Goal: Task Accomplishment & Management: Use online tool/utility

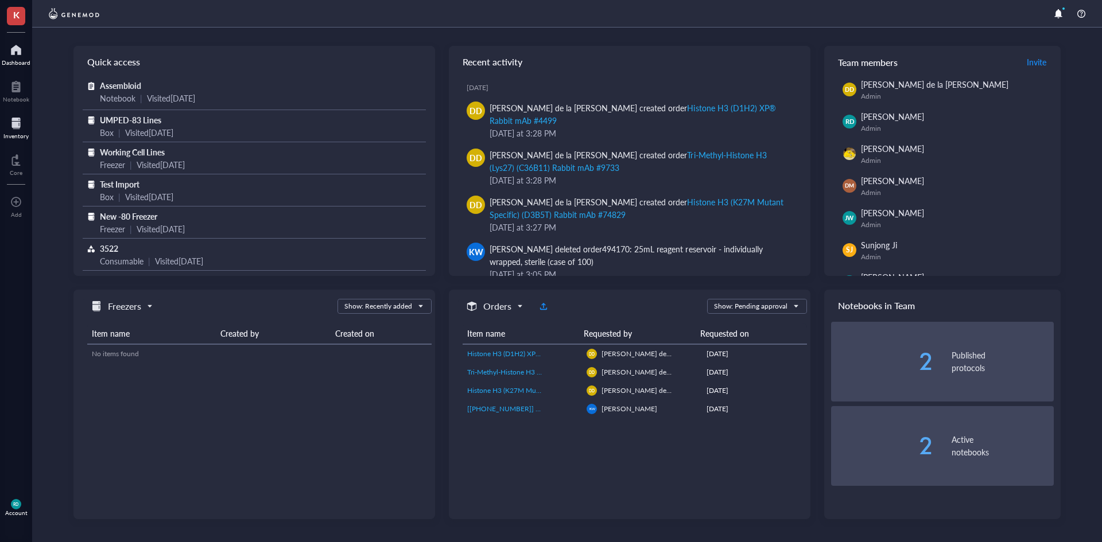
click at [15, 130] on div at bounding box center [15, 123] width 25 height 18
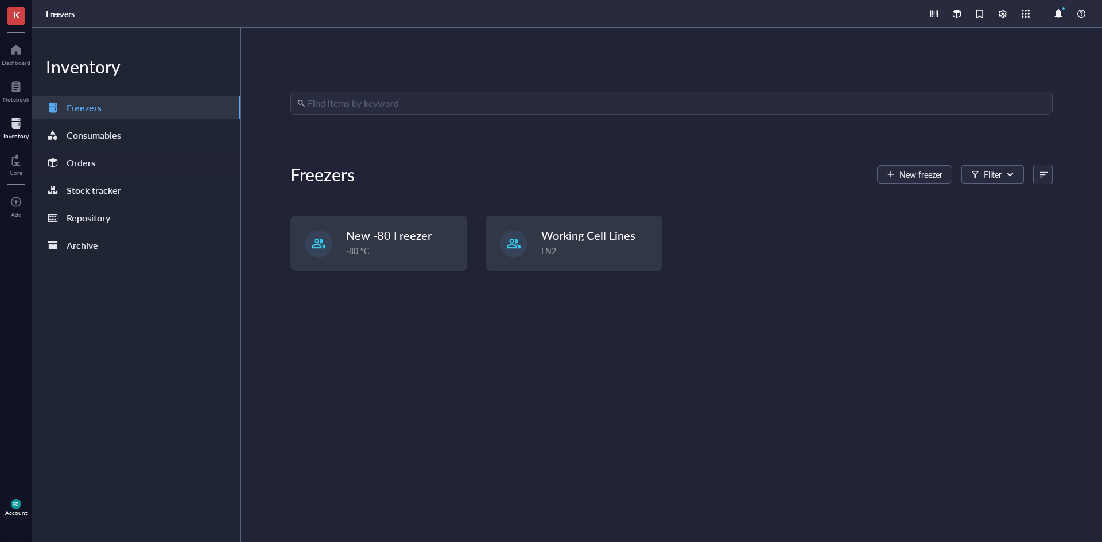
click at [79, 159] on div "Orders" at bounding box center [81, 163] width 29 height 16
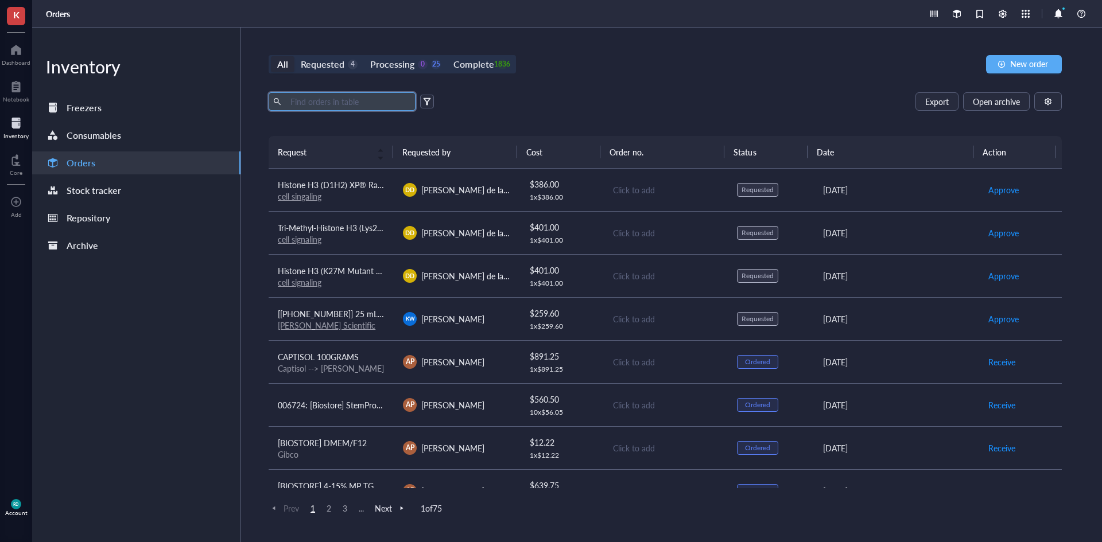
click at [324, 104] on input "text" at bounding box center [348, 101] width 125 height 17
type input "tubulin"
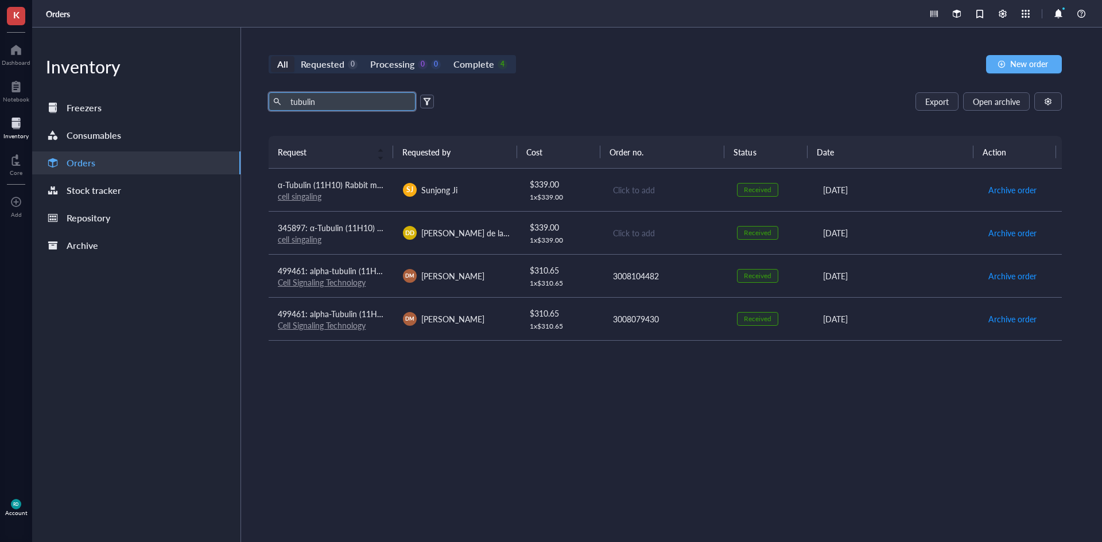
click at [682, 192] on div "Click to add" at bounding box center [666, 190] width 106 height 13
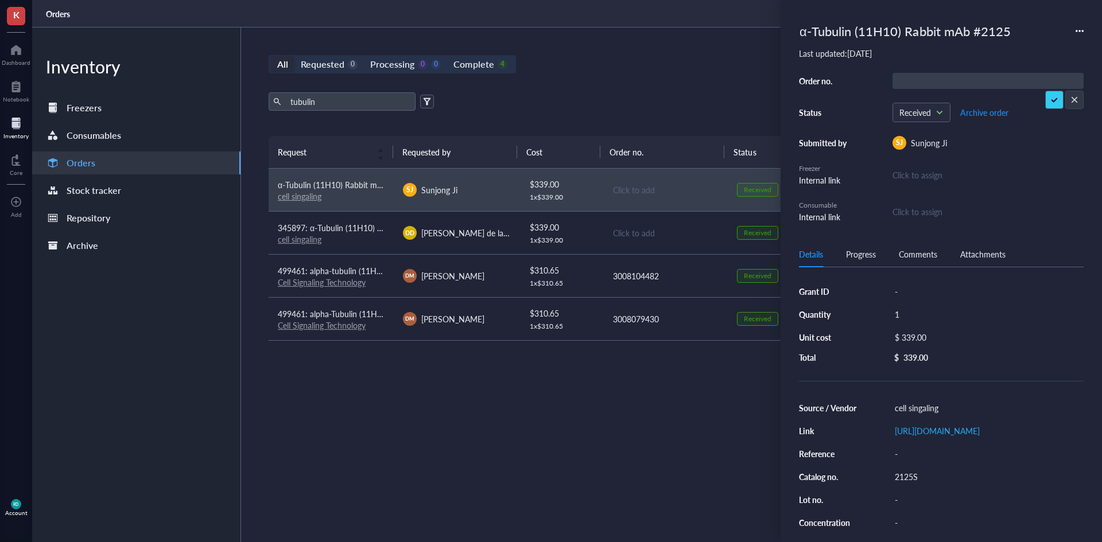
click at [1078, 28] on icon at bounding box center [1079, 31] width 8 height 8
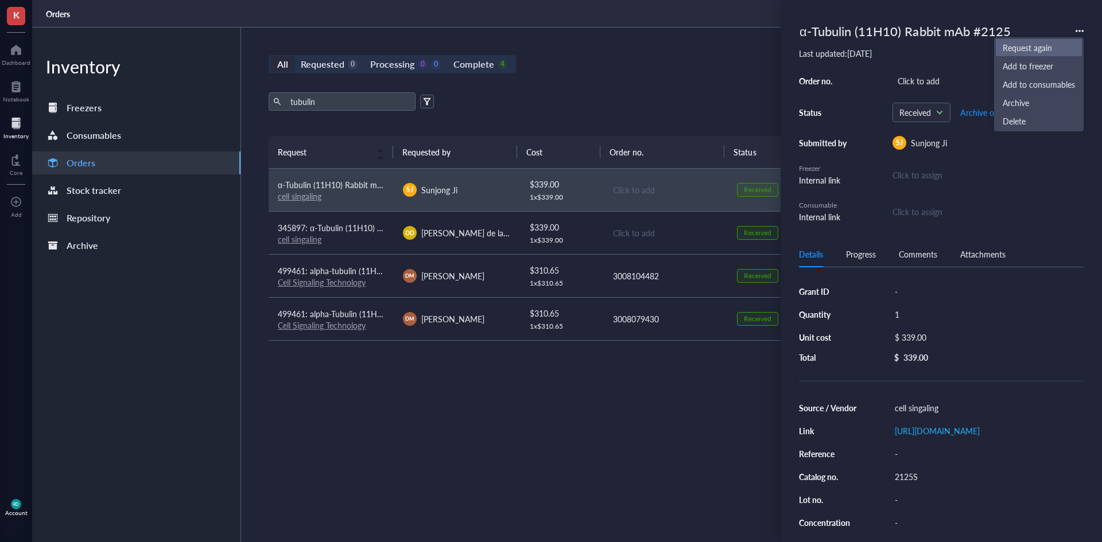
click at [1060, 43] on span "Request again" at bounding box center [1039, 47] width 72 height 13
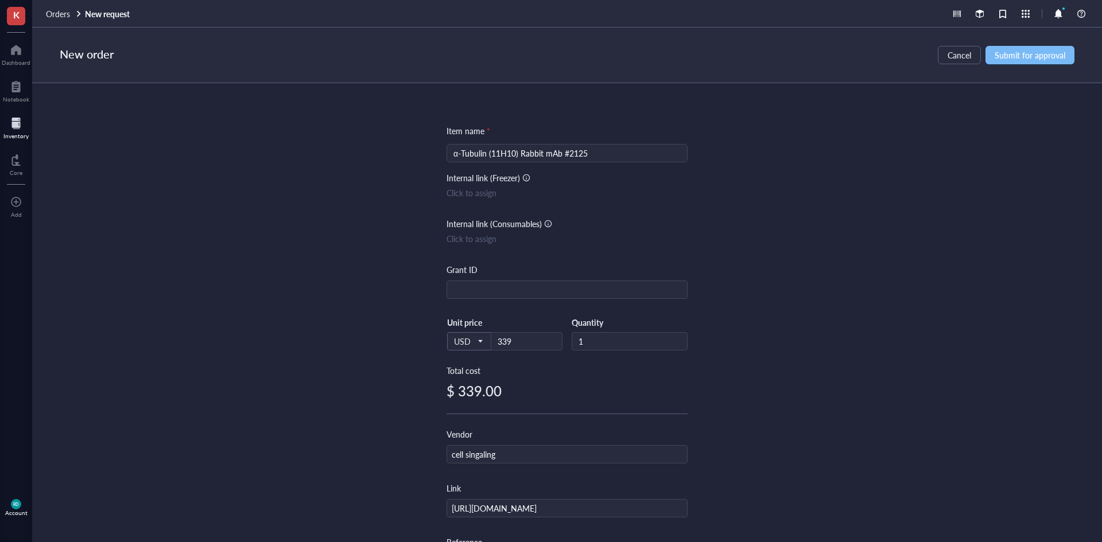
click at [1035, 53] on span "Submit for approval" at bounding box center [1029, 54] width 71 height 9
